Goal: Find specific page/section: Find specific page/section

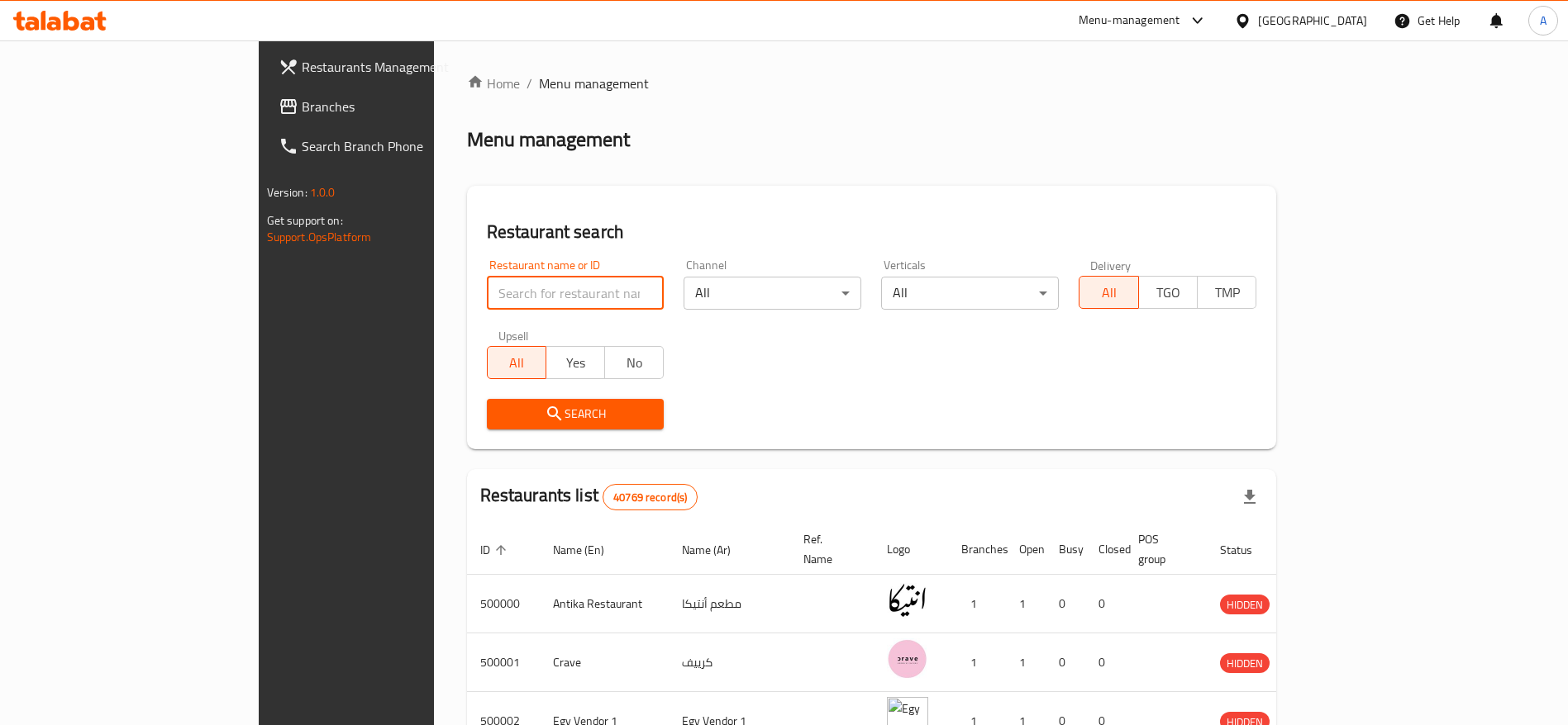
click at [487, 306] on input "search" at bounding box center [576, 293] width 178 height 33
paste input "701781"
type input "701781"
click button "Search" at bounding box center [576, 414] width 178 height 31
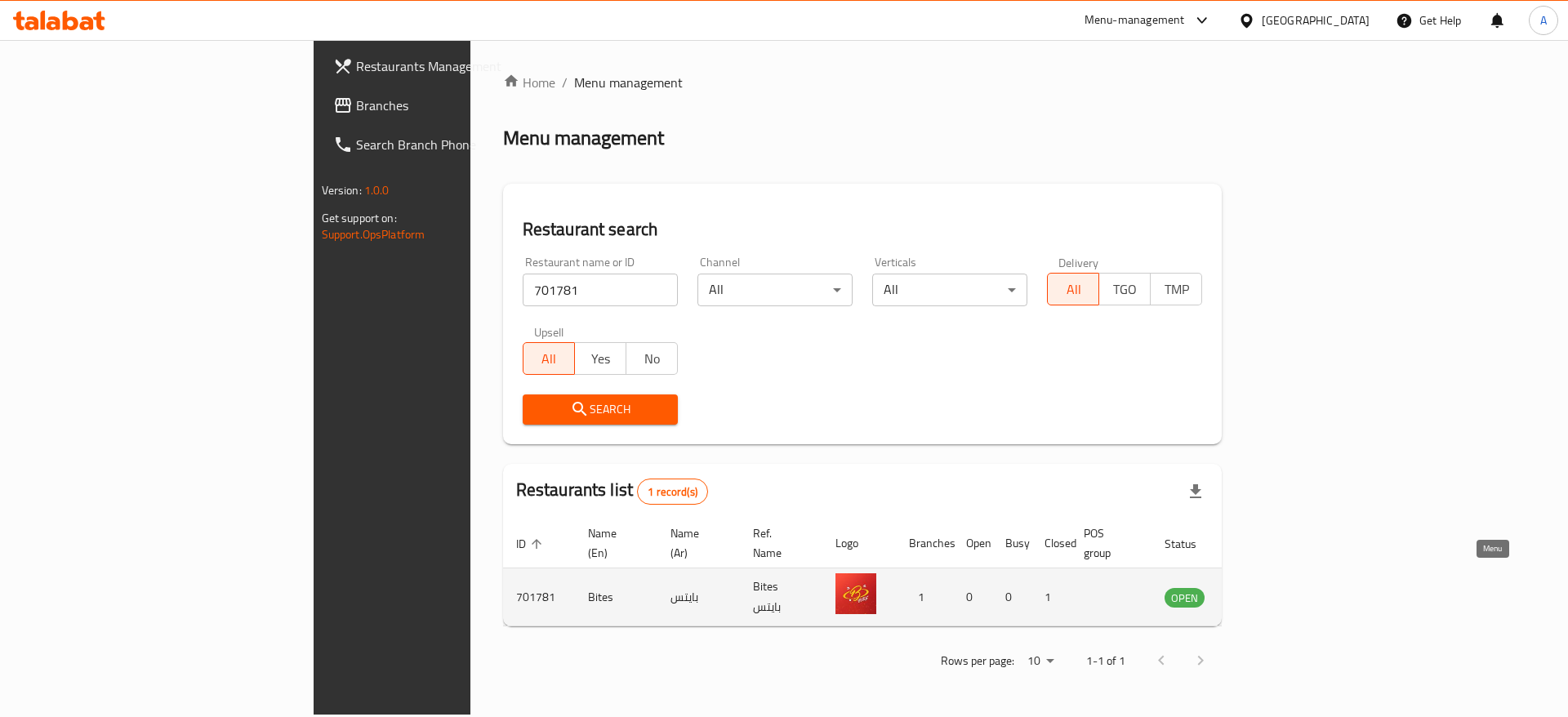
click at [1267, 595] on icon "enhanced table" at bounding box center [1263, 599] width 6 height 7
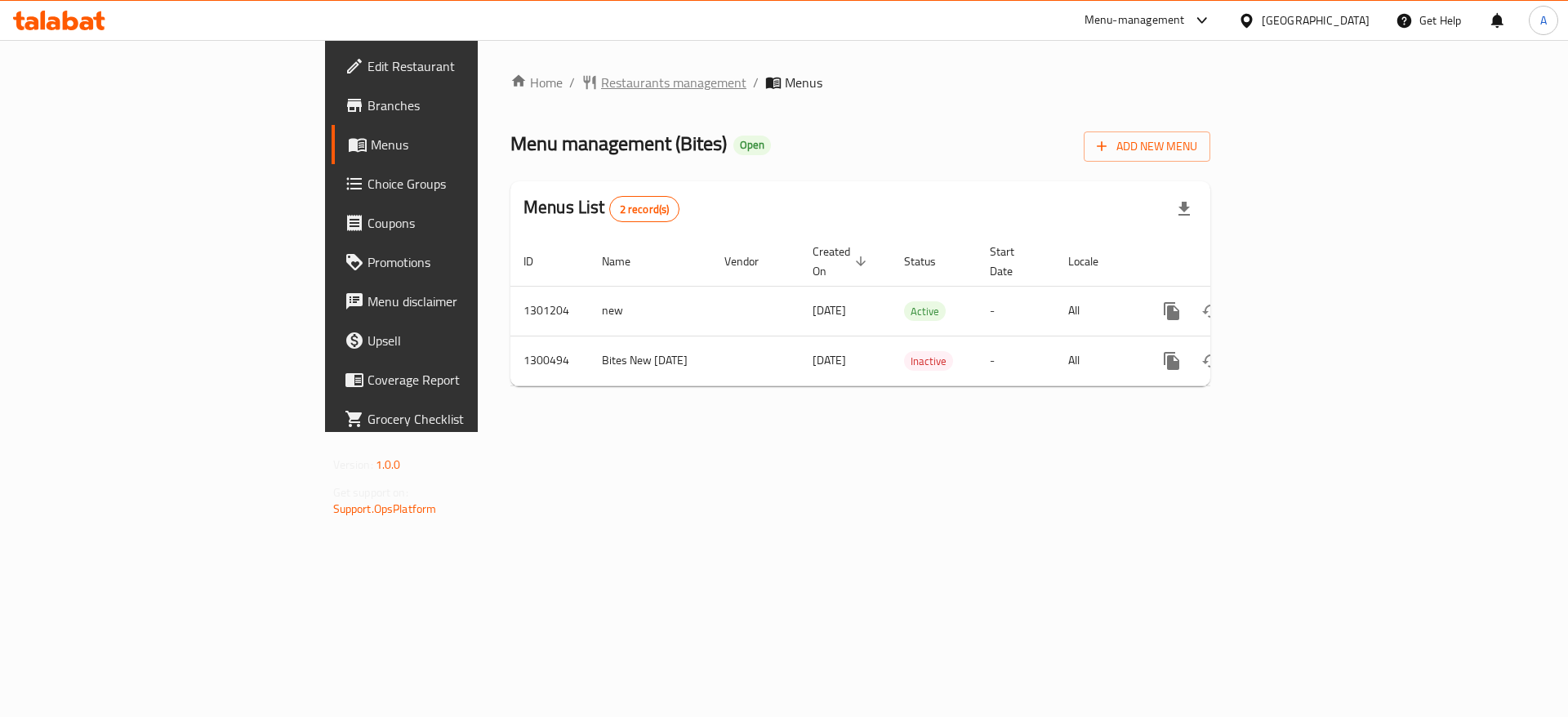
click at [601, 88] on span "Restaurants management" at bounding box center [673, 82] width 145 height 20
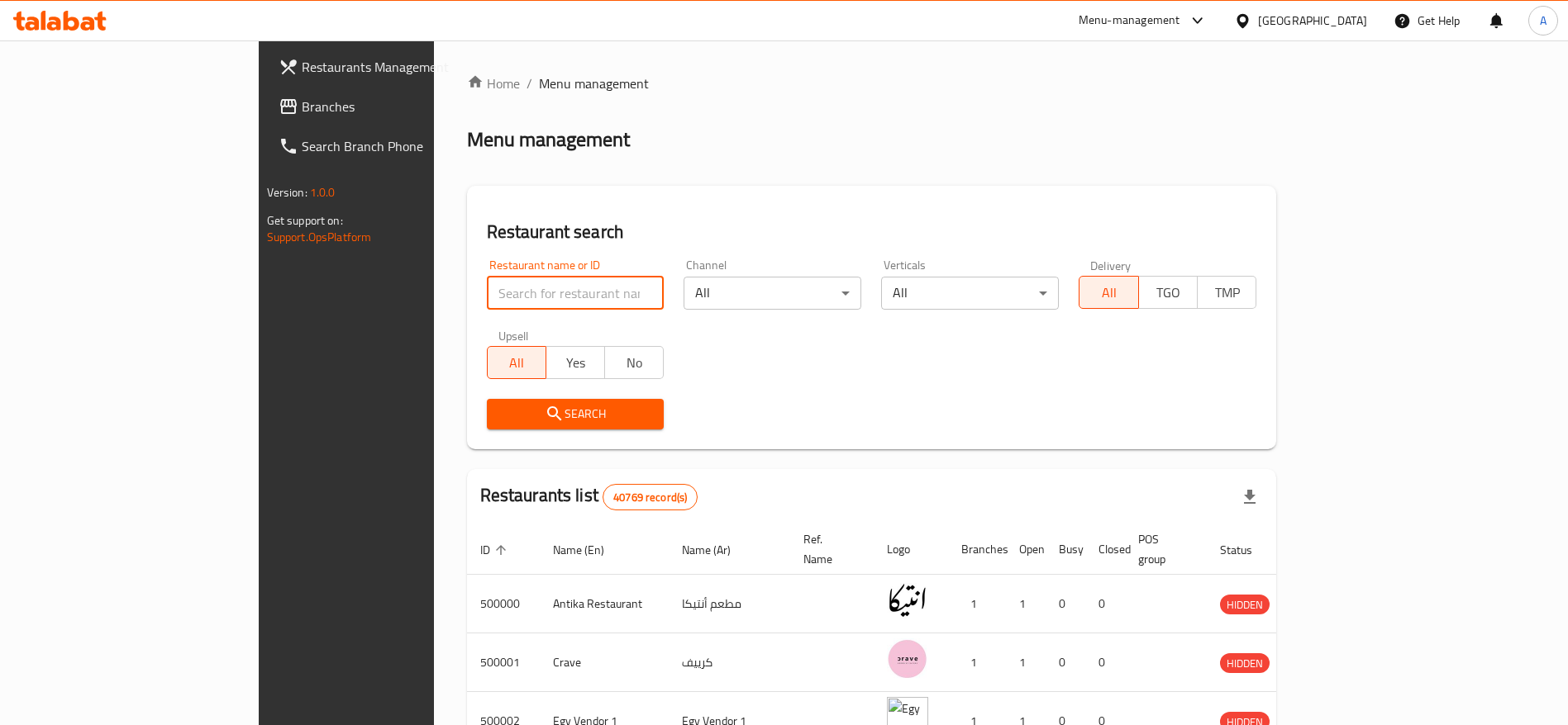
click at [487, 289] on input "search" at bounding box center [576, 293] width 178 height 33
paste input "701781"
type input "701781"
click button "Search" at bounding box center [576, 414] width 178 height 31
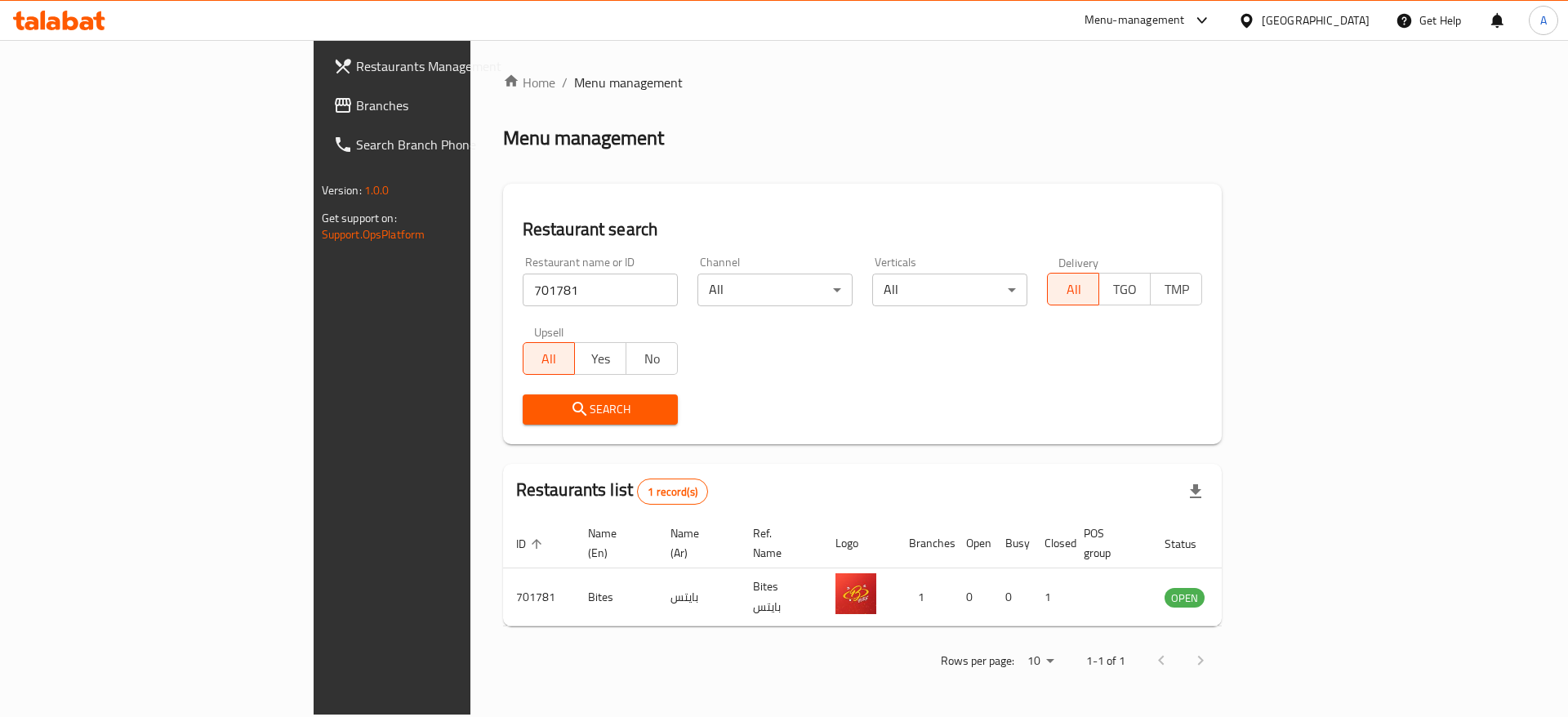
click at [1185, 20] on div "Menu-management" at bounding box center [1134, 20] width 100 height 20
click at [1119, 186] on div "Restaurant-Management" at bounding box center [1124, 180] width 128 height 18
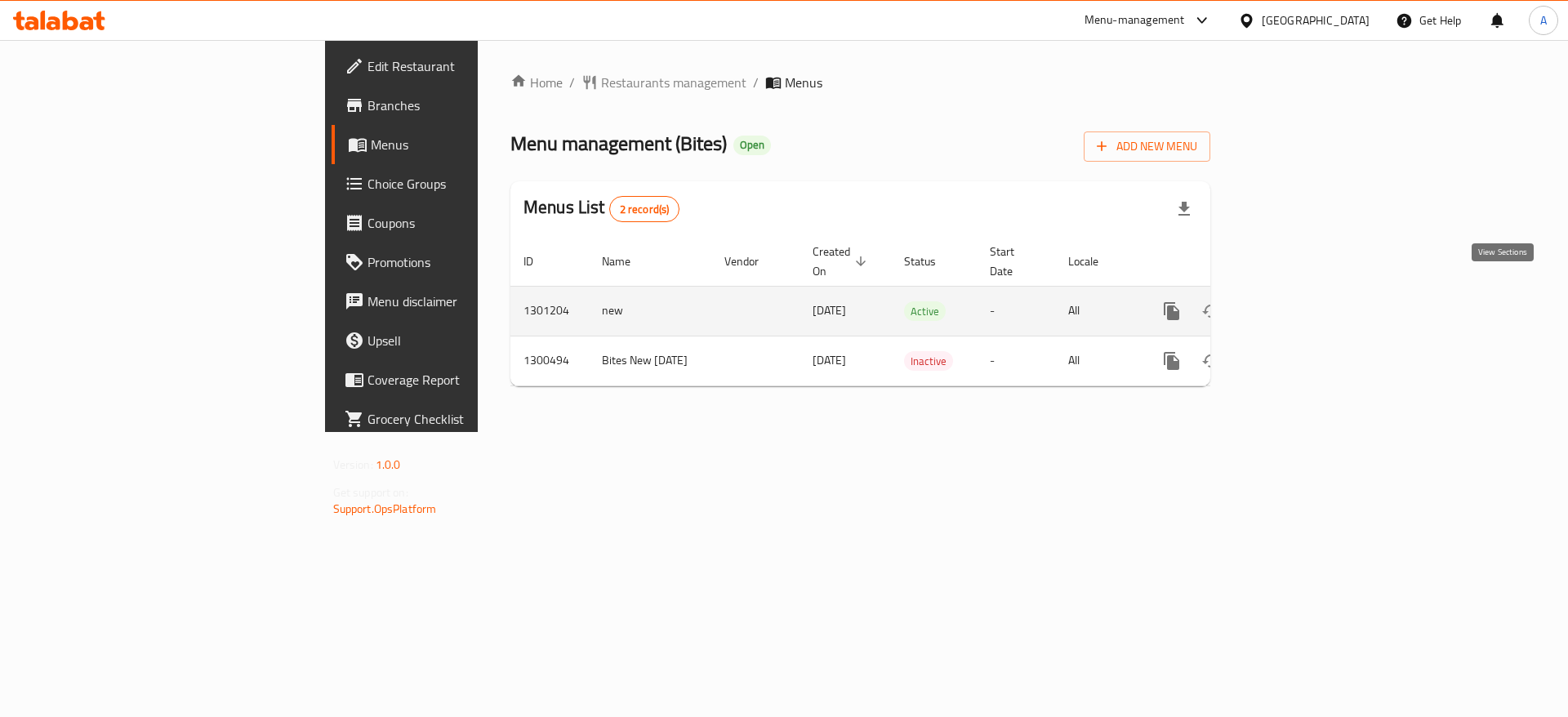
click at [1299, 301] on icon "enhanced table" at bounding box center [1289, 311] width 20 height 20
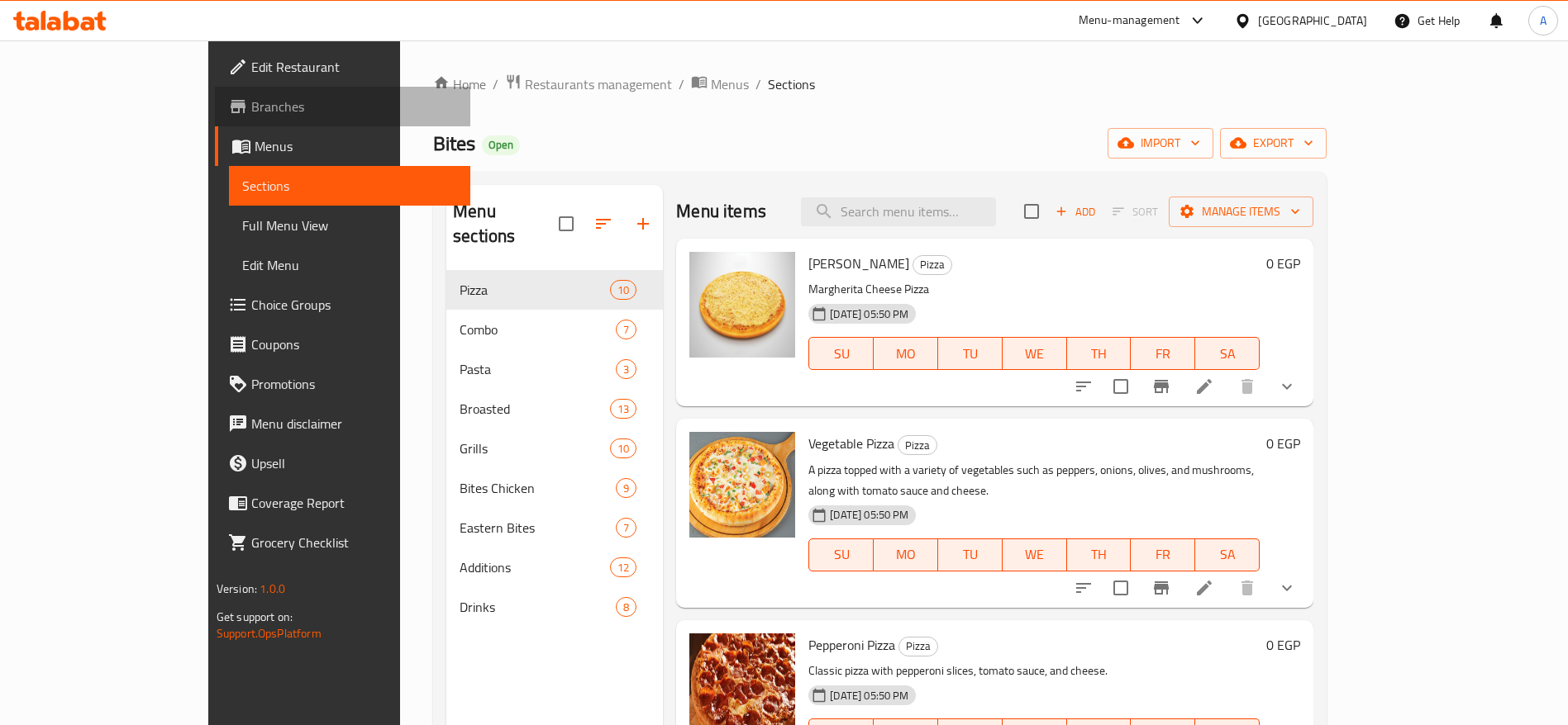
click at [251, 114] on span "Branches" at bounding box center [354, 107] width 206 height 20
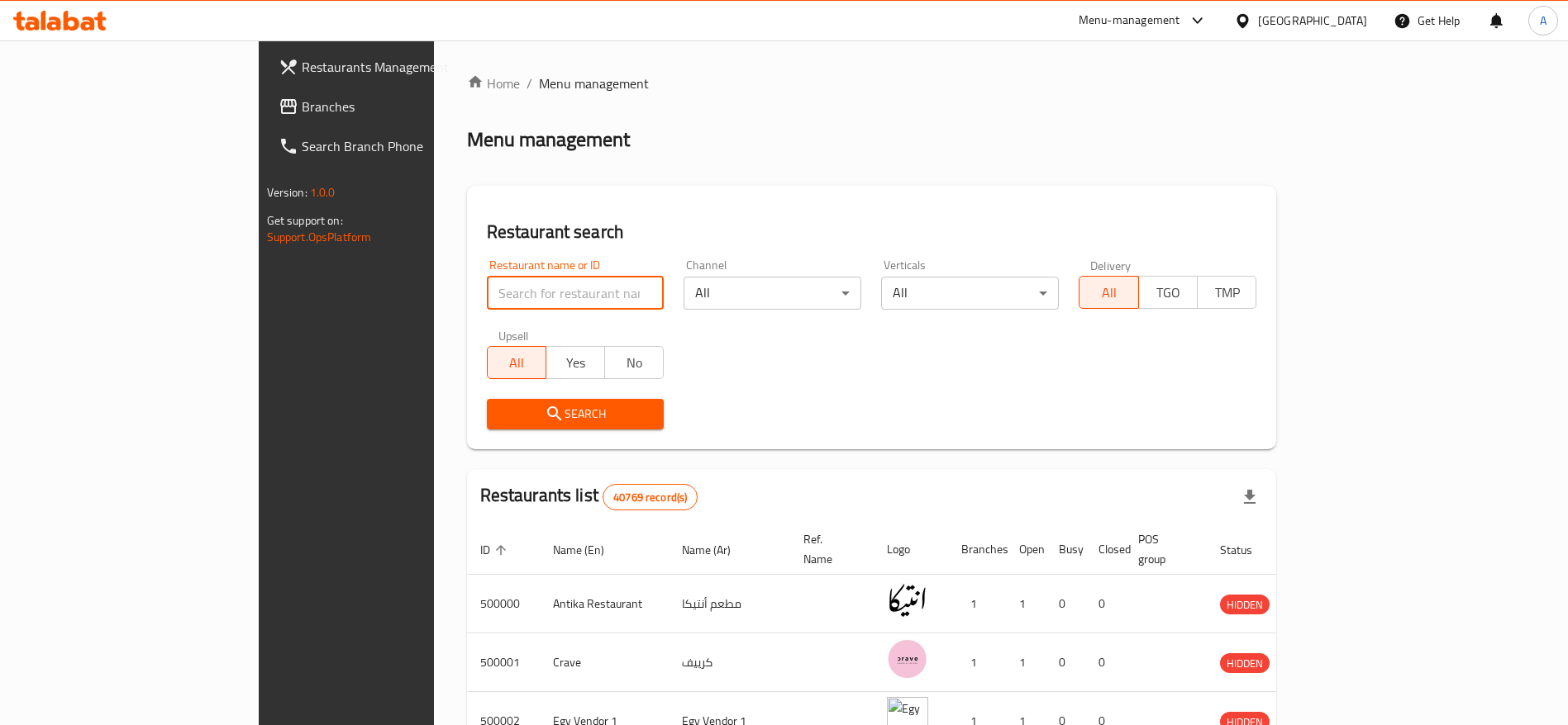
click at [525, 302] on input "search" at bounding box center [576, 293] width 178 height 33
paste input "701781"
type input "701781"
click button "Search" at bounding box center [576, 414] width 178 height 31
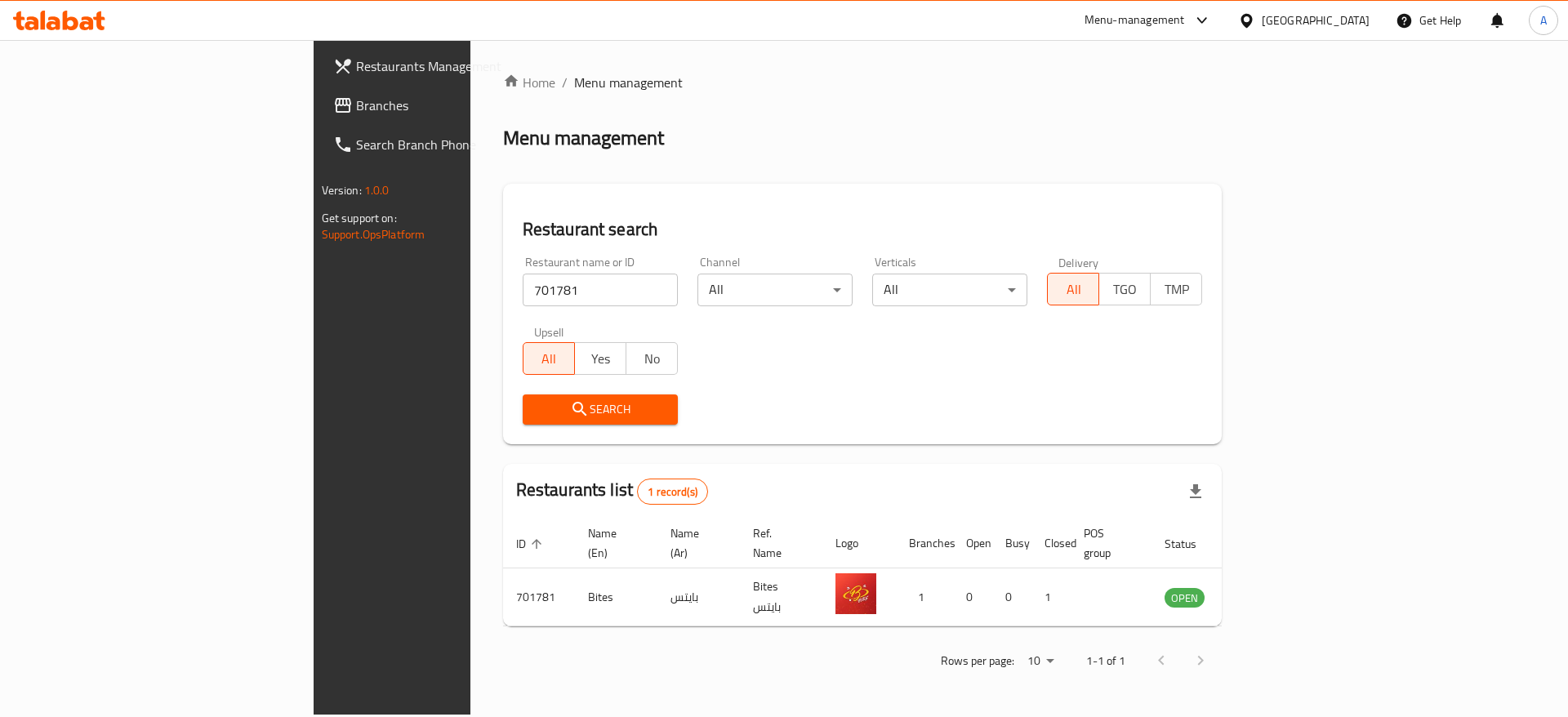
click at [1185, 17] on div "Menu-management" at bounding box center [1134, 20] width 100 height 20
click at [1104, 180] on div "Restaurant-Management" at bounding box center [1124, 180] width 128 height 18
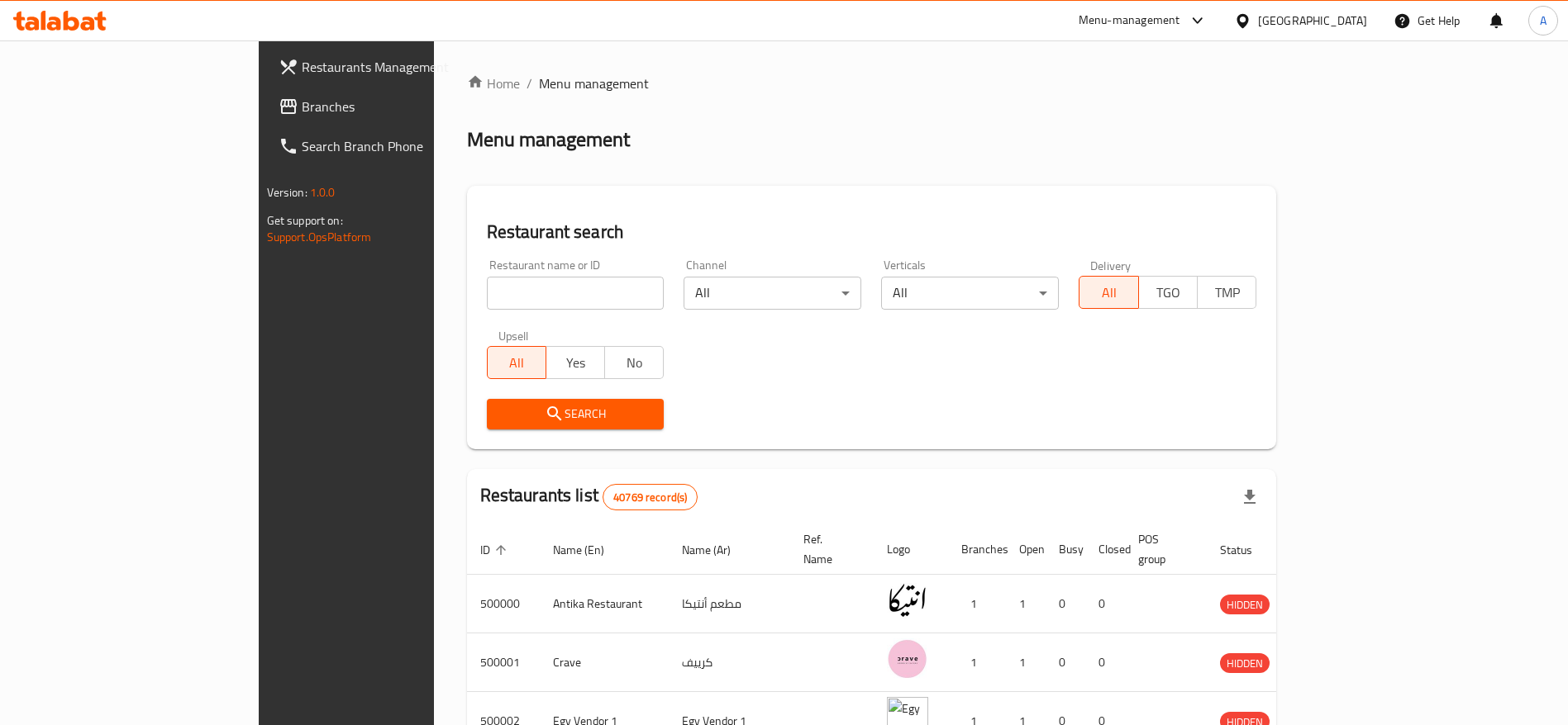
click at [1208, 26] on icon at bounding box center [1198, 20] width 20 height 20
click at [1139, 181] on div "Restaurant-Management" at bounding box center [1119, 182] width 130 height 18
